Goal: Transaction & Acquisition: Purchase product/service

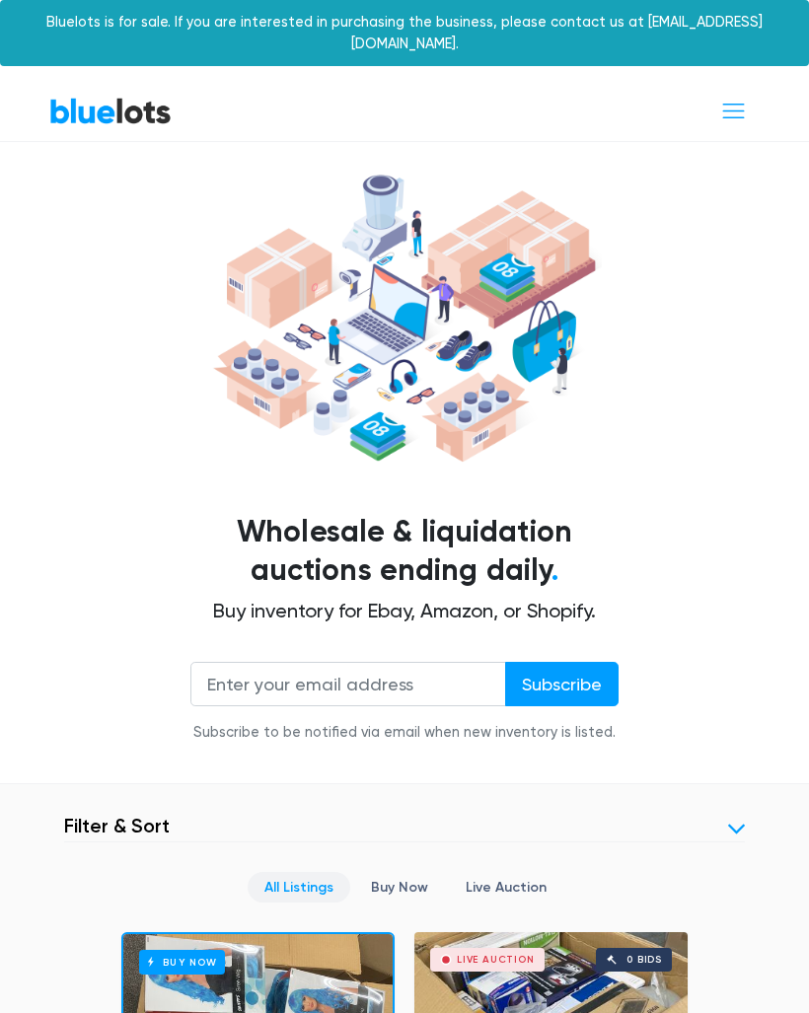
click at [742, 101] on span "Toggle navigation" at bounding box center [733, 111] width 27 height 27
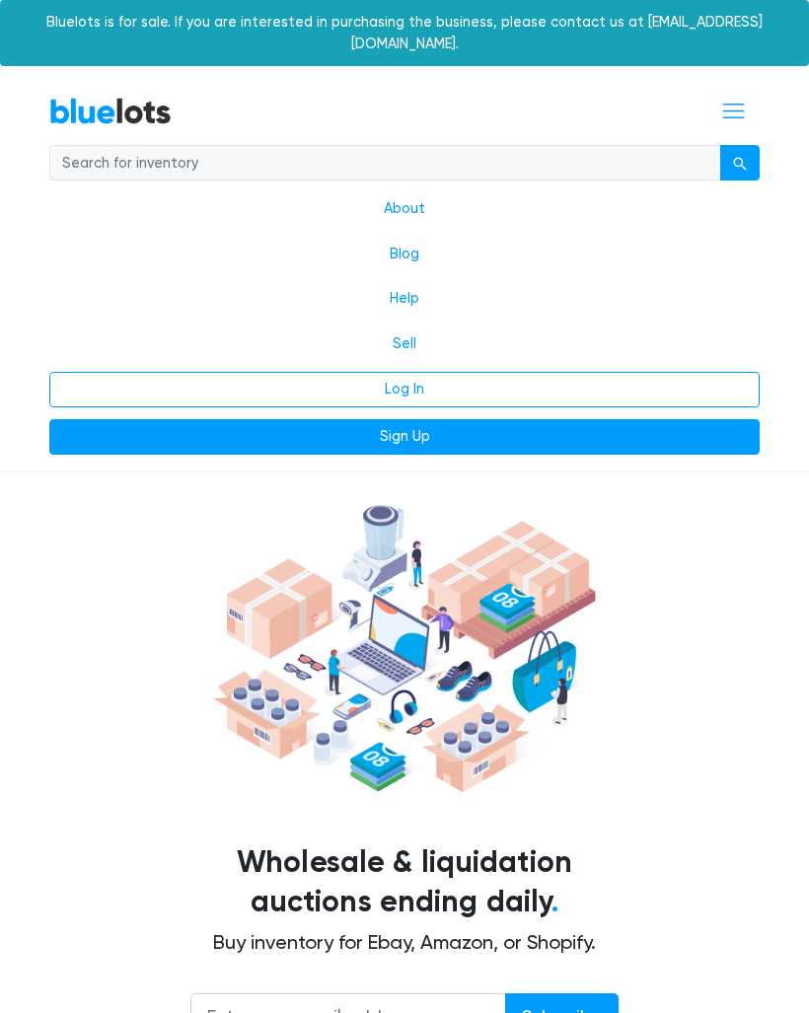
click at [482, 372] on link "Log In" at bounding box center [404, 390] width 710 height 36
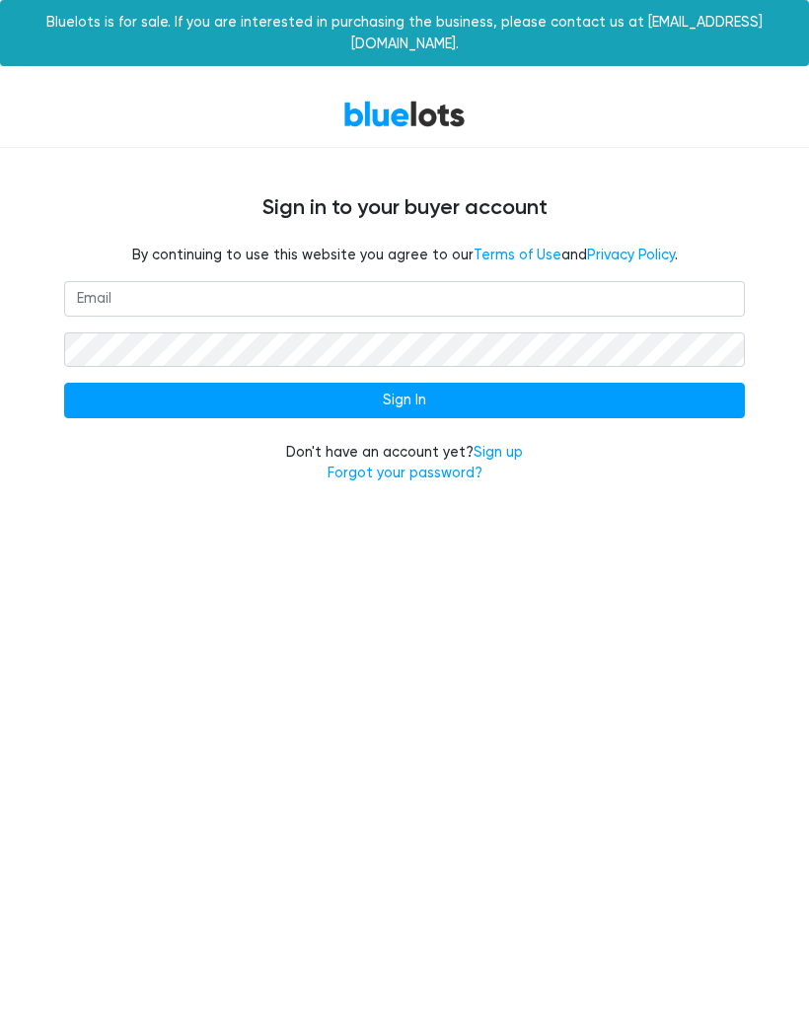
click at [108, 287] on input "email" at bounding box center [404, 299] width 681 height 36
type input "ezbk24@outlook.com"
click at [721, 383] on input "Sign In" at bounding box center [404, 401] width 681 height 36
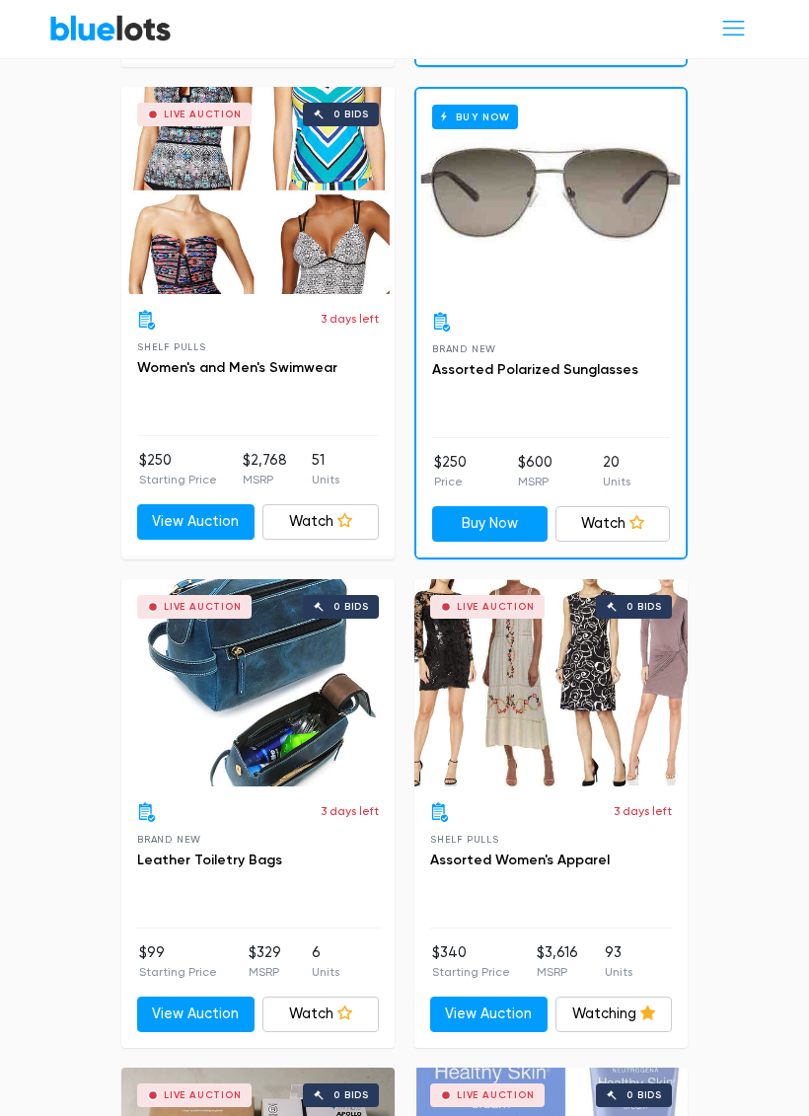
scroll to position [2319, 0]
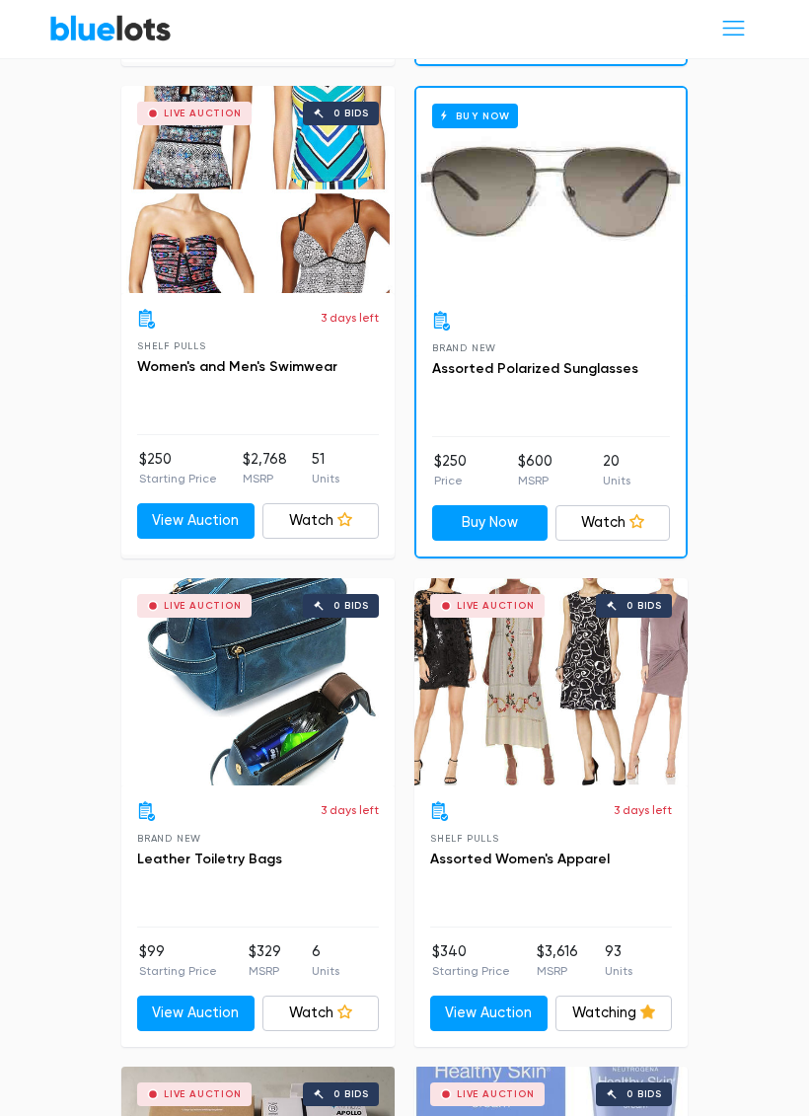
click at [582, 660] on div "Live Auction 0 bids" at bounding box center [550, 682] width 273 height 207
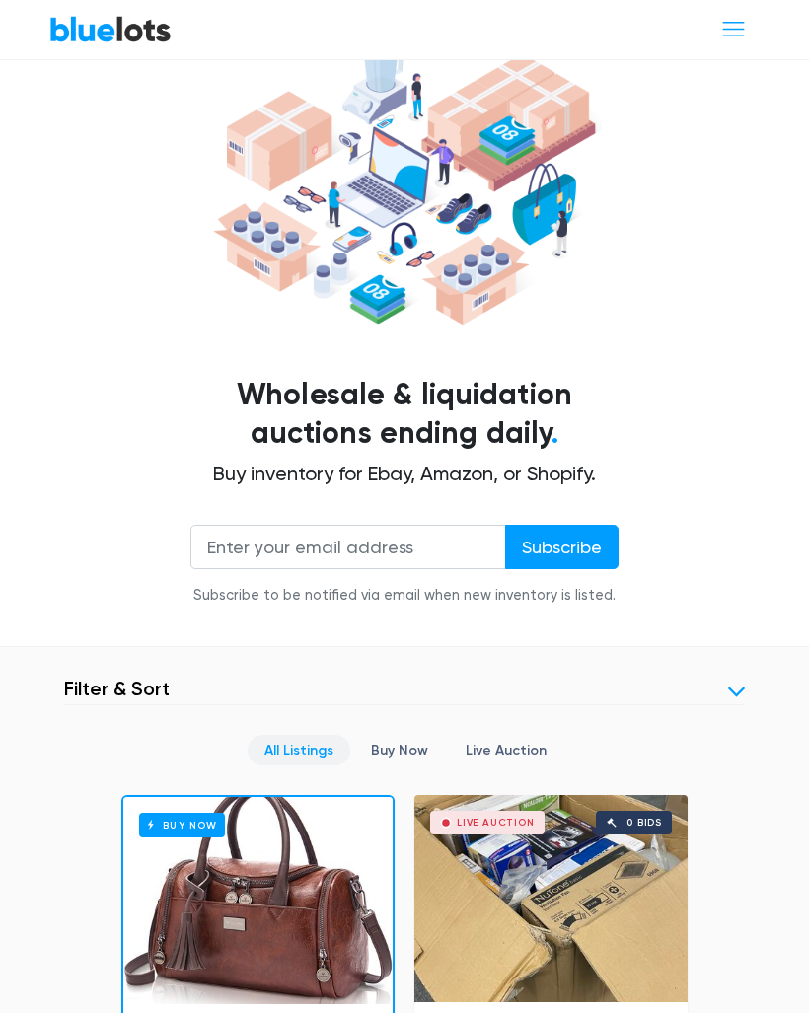
scroll to position [0, 0]
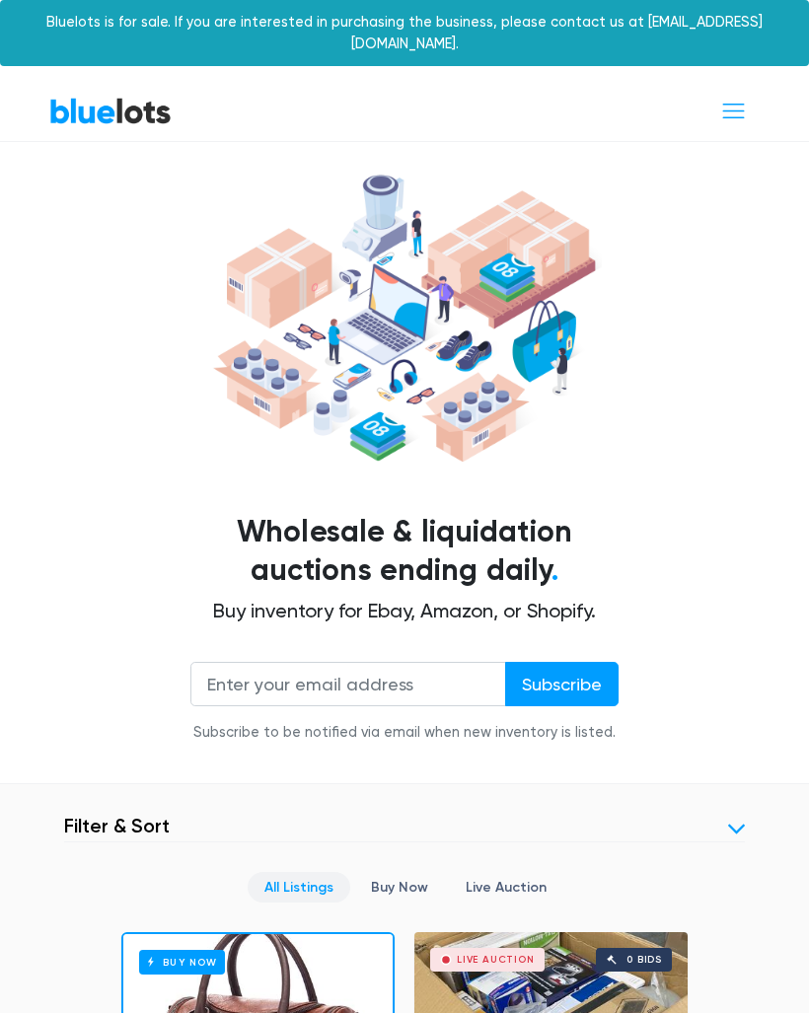
click at [720, 98] on span "Toggle navigation" at bounding box center [733, 111] width 27 height 27
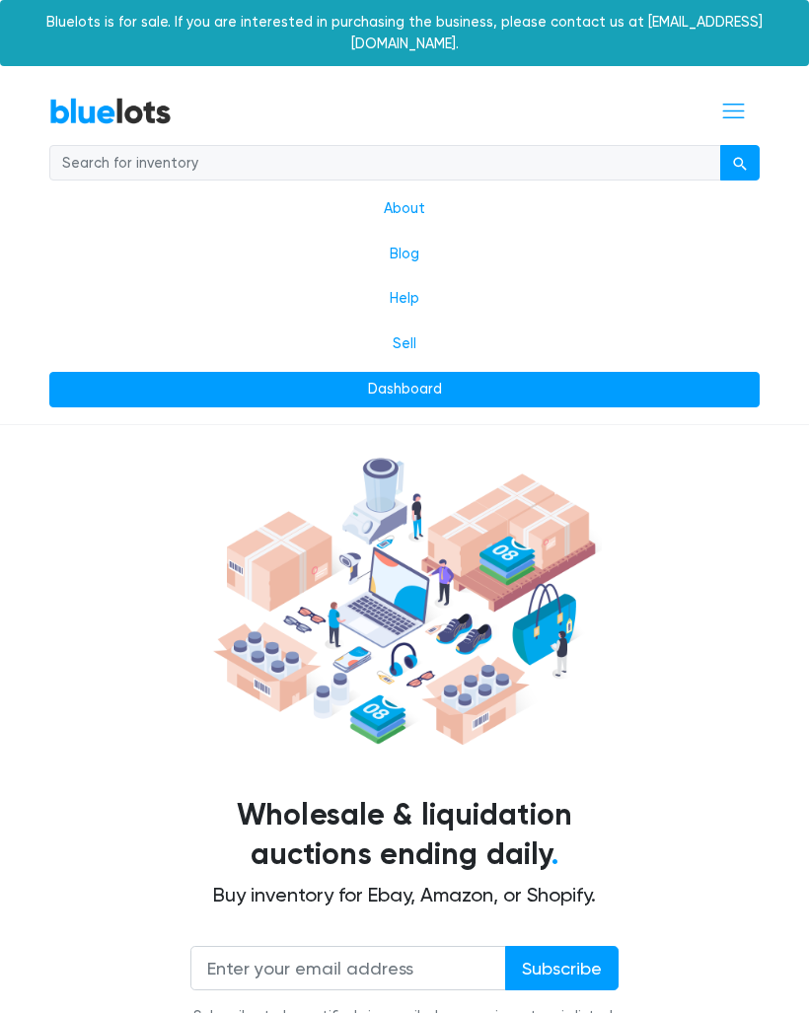
click at [508, 376] on link "Dashboard" at bounding box center [404, 390] width 710 height 36
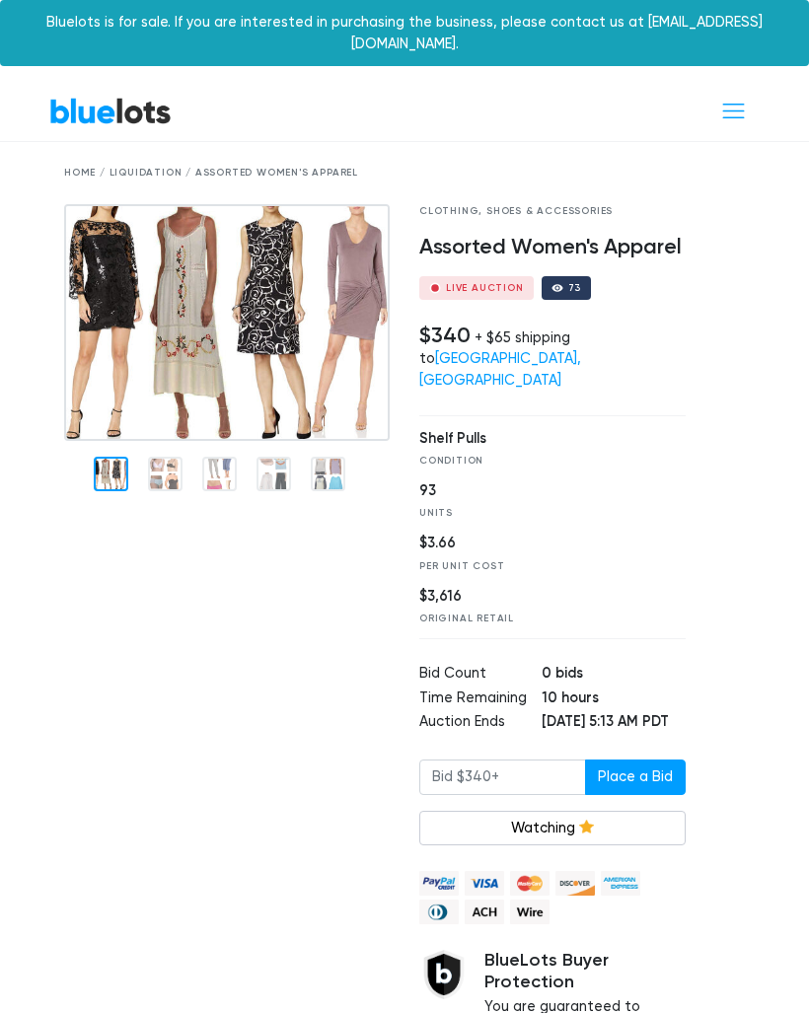
click at [264, 235] on img at bounding box center [227, 322] width 326 height 237
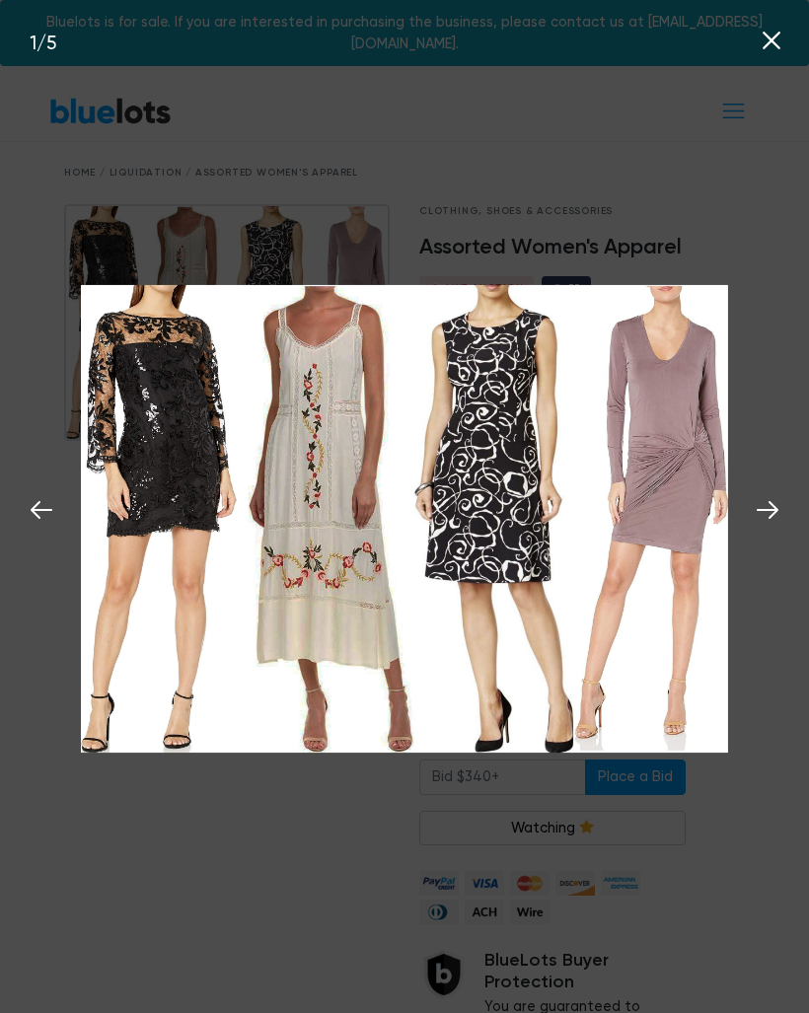
click at [778, 519] on icon at bounding box center [768, 510] width 22 height 18
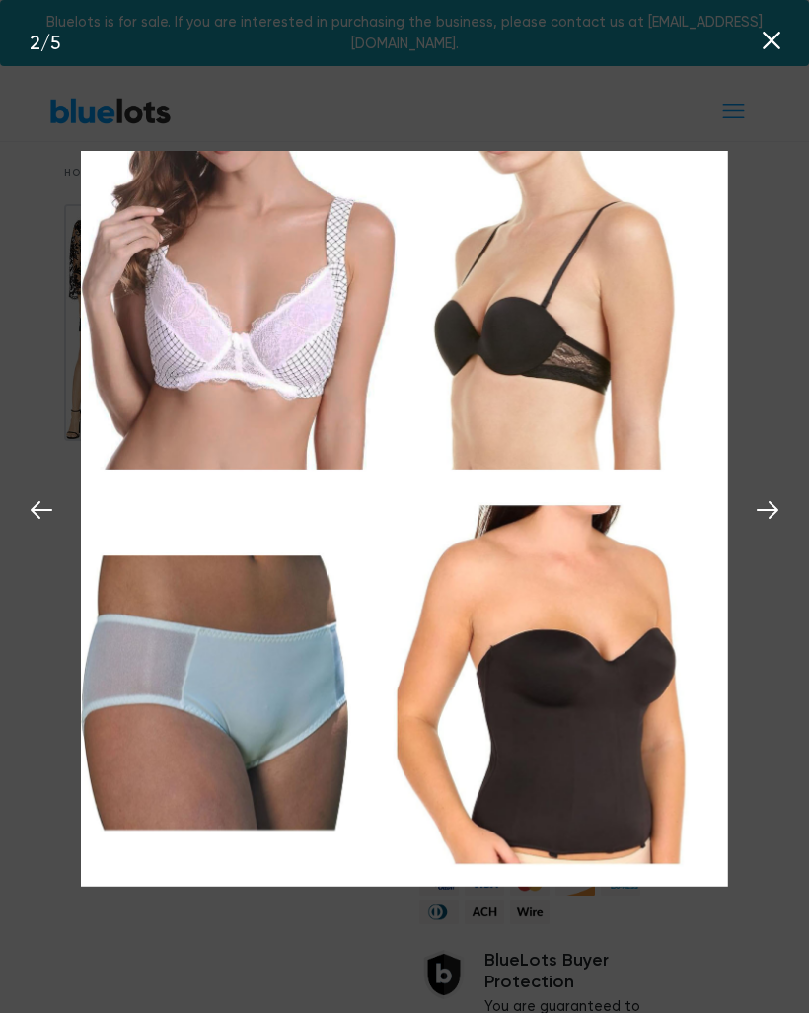
click at [769, 519] on icon at bounding box center [768, 510] width 22 height 18
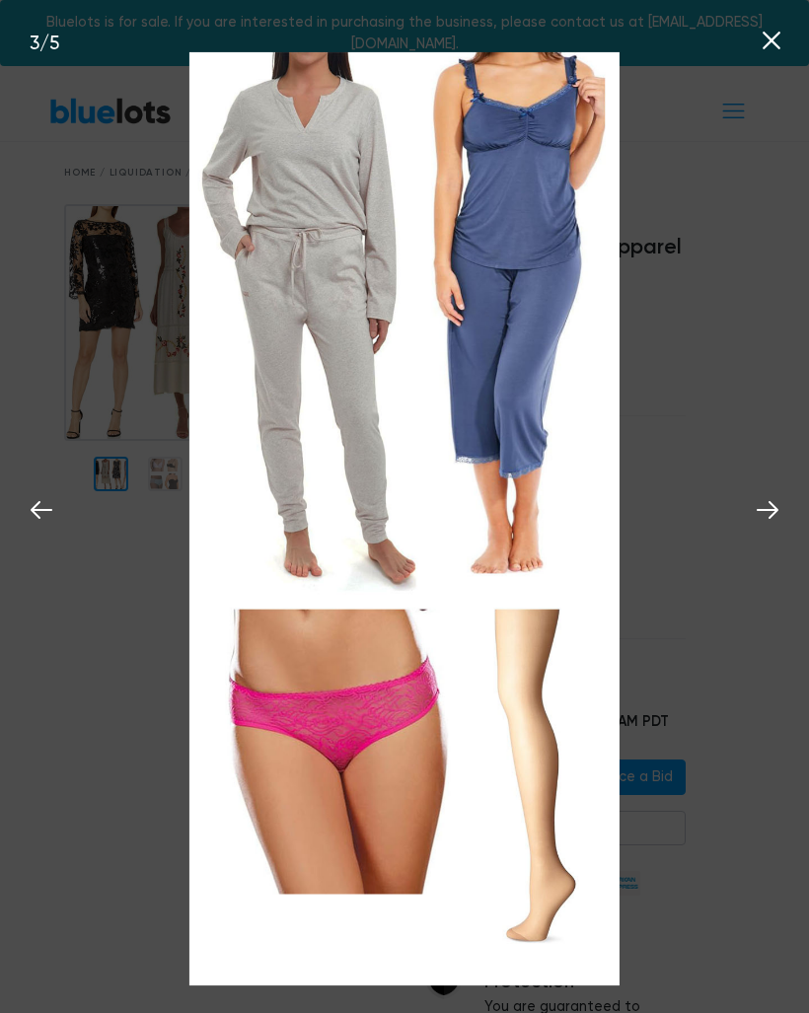
click at [771, 525] on icon at bounding box center [768, 510] width 30 height 30
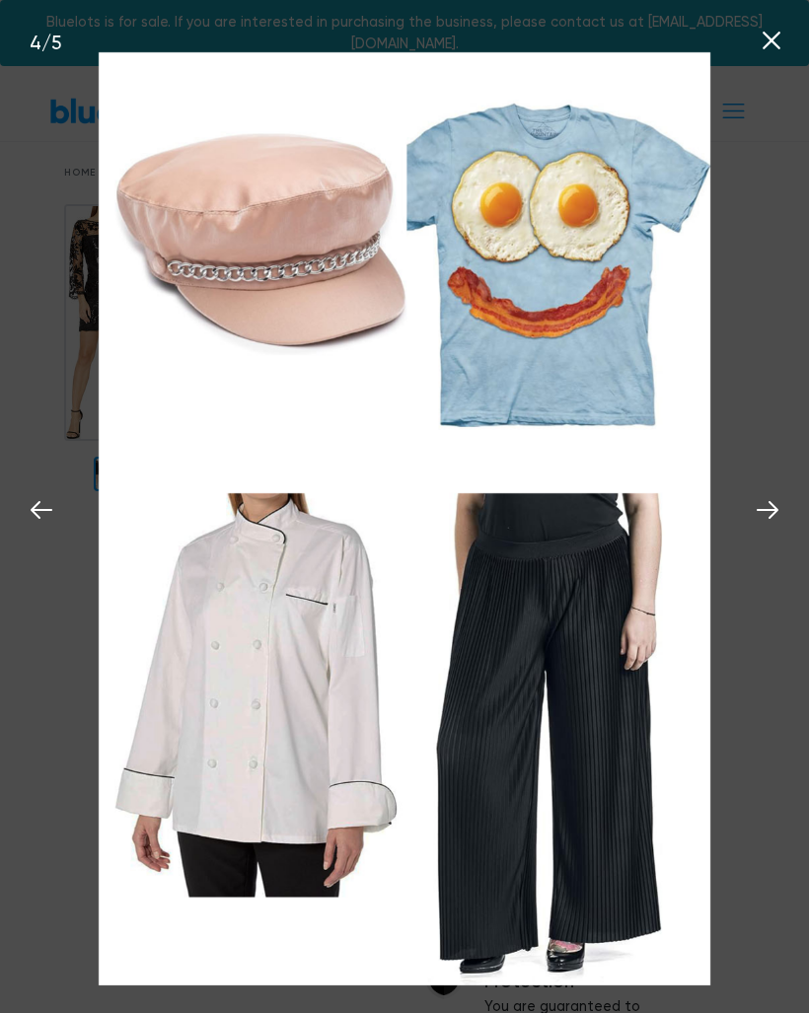
click at [771, 529] on button at bounding box center [767, 506] width 43 height 43
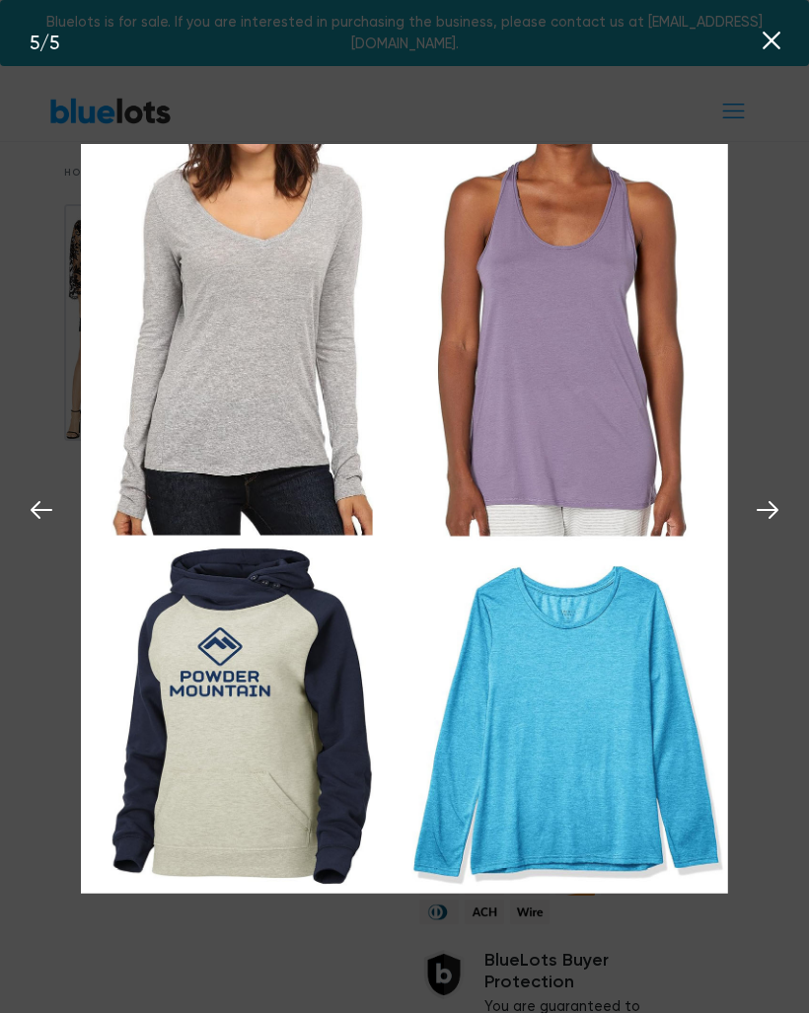
click at [766, 525] on icon at bounding box center [768, 510] width 30 height 30
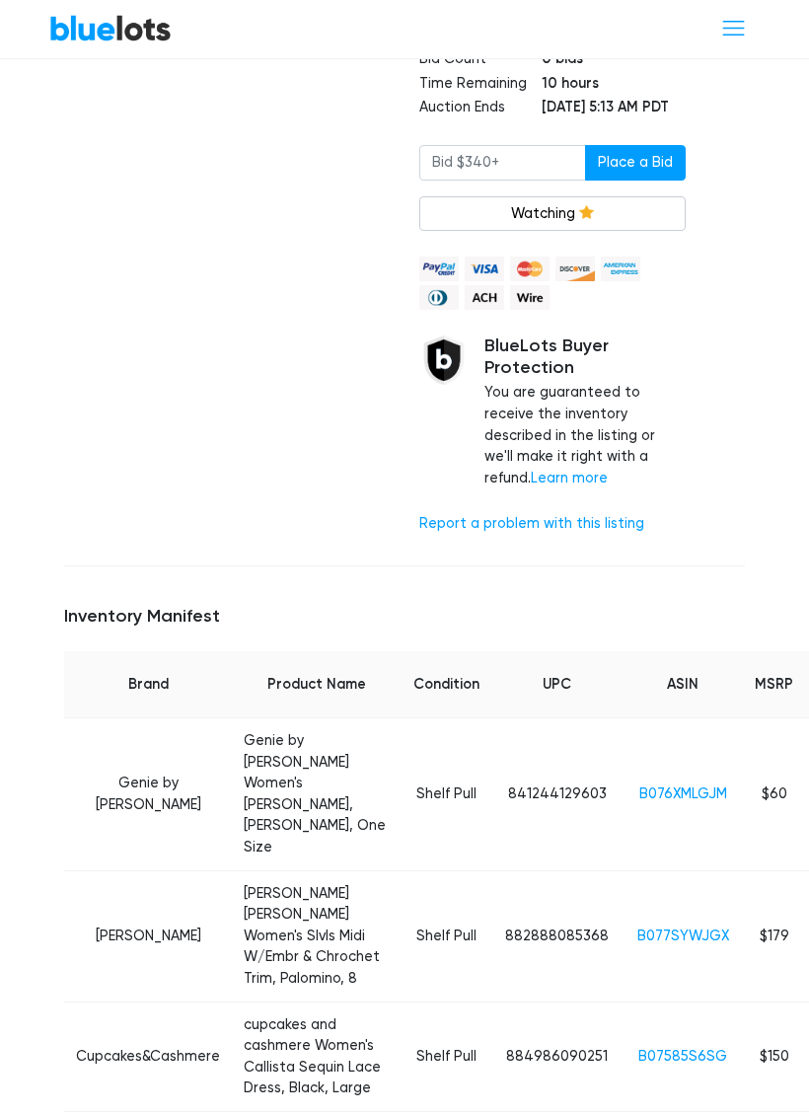
scroll to position [615, 0]
click at [679, 927] on link "B077SYWJGX" at bounding box center [683, 935] width 92 height 17
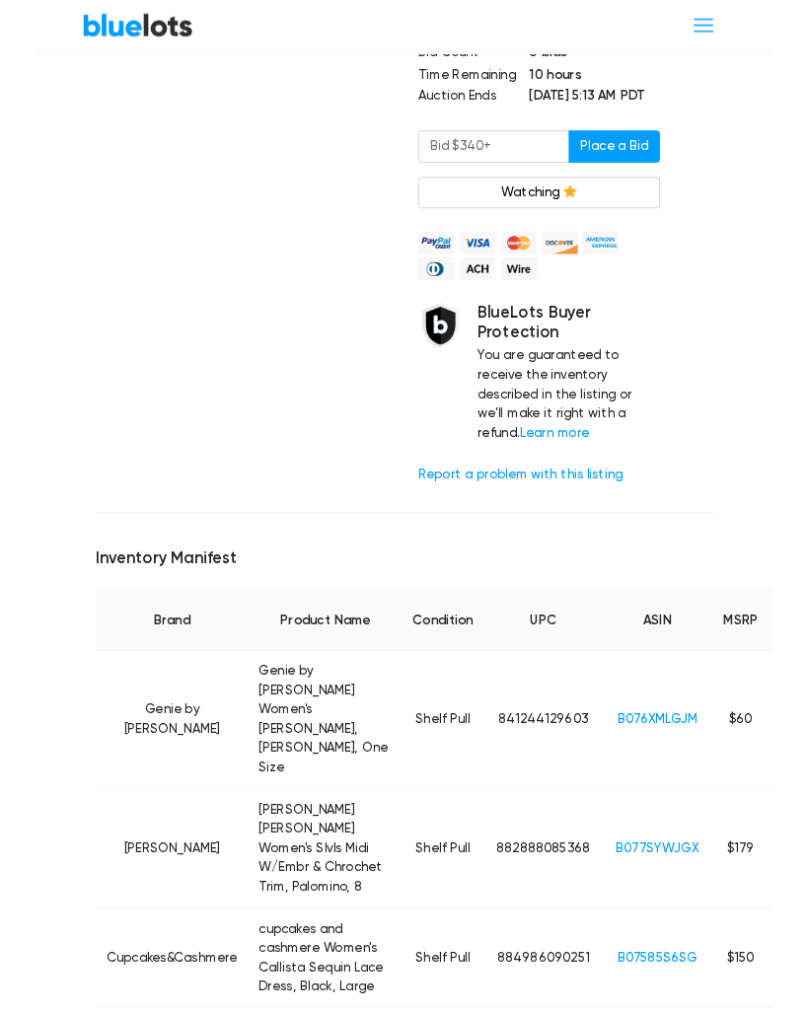
scroll to position [616, 0]
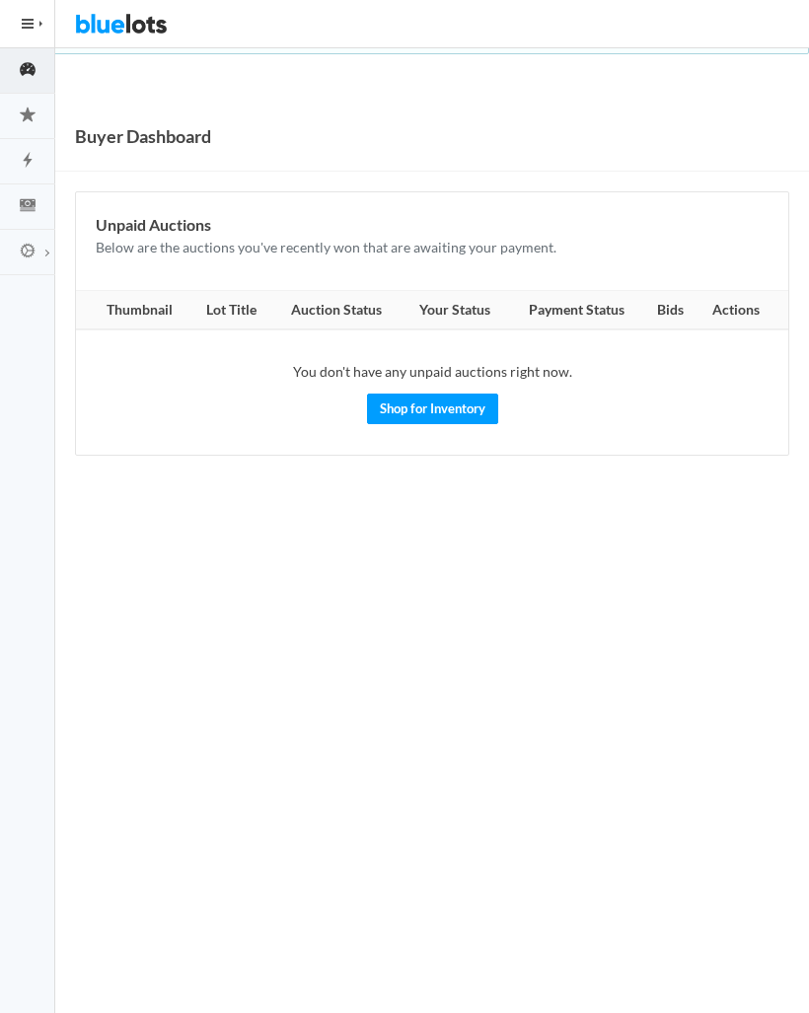
click at [44, 35] on span "HIDE MENU" at bounding box center [72, 23] width 58 height 47
click at [131, 24] on img at bounding box center [121, 23] width 93 height 47
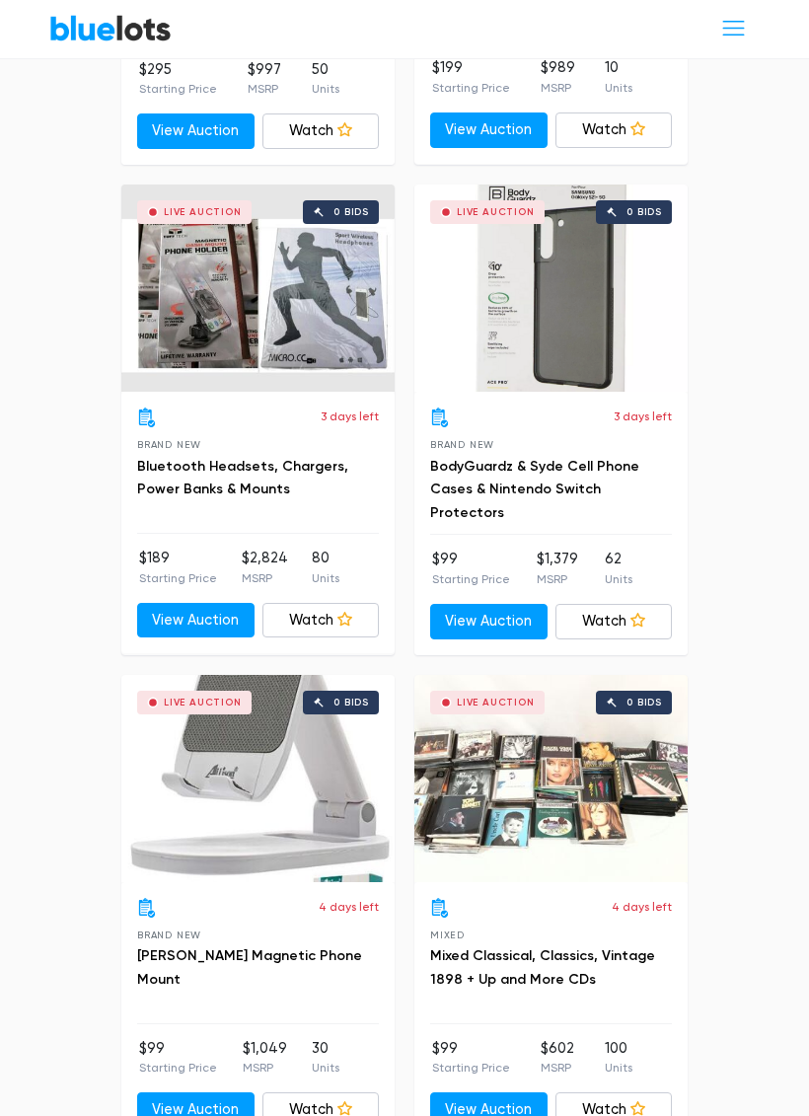
scroll to position [10045, 0]
